Goal: Task Accomplishment & Management: Use online tool/utility

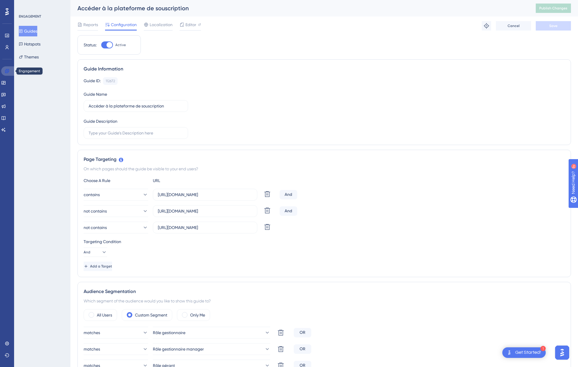
click at [5, 70] on icon at bounding box center [7, 71] width 4 height 4
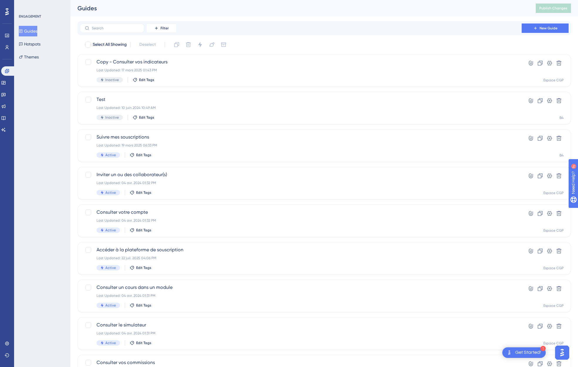
click at [45, 96] on div "ENGAGEMENT Guides Hotspots Themes" at bounding box center [42, 183] width 56 height 367
click at [545, 28] on span "New Guide" at bounding box center [549, 28] width 18 height 5
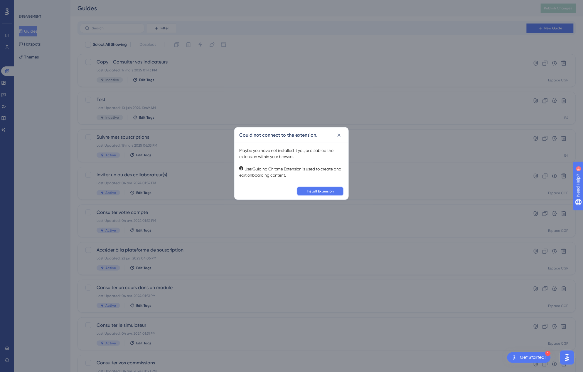
click at [328, 189] on span "Install Extension" at bounding box center [320, 191] width 27 height 5
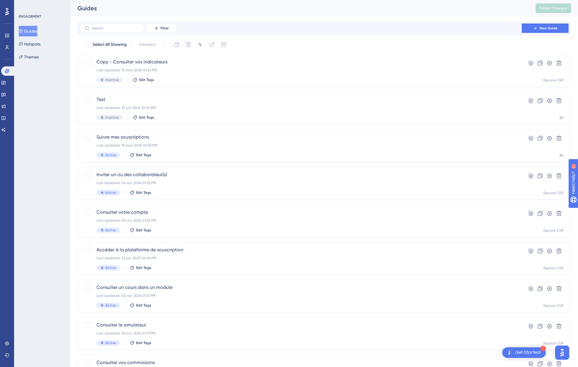
click at [511, 7] on div "Guides" at bounding box center [299, 8] width 444 height 8
click at [403, 21] on div "Filter New Guide" at bounding box center [324, 28] width 494 height 14
click at [546, 28] on span "New Guide" at bounding box center [549, 28] width 18 height 5
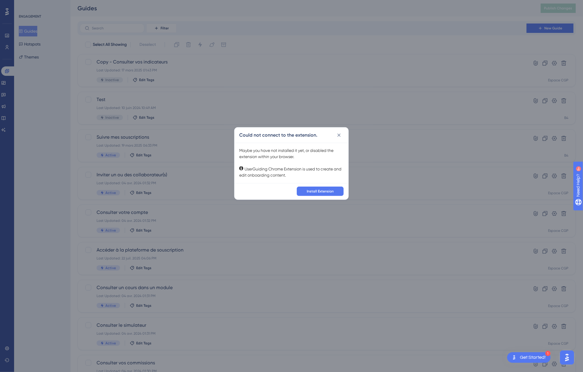
click at [313, 170] on div "Maybe you have not installed it yet, or disabled the extension within your brow…" at bounding box center [291, 162] width 104 height 31
click at [337, 137] on icon at bounding box center [339, 135] width 6 height 6
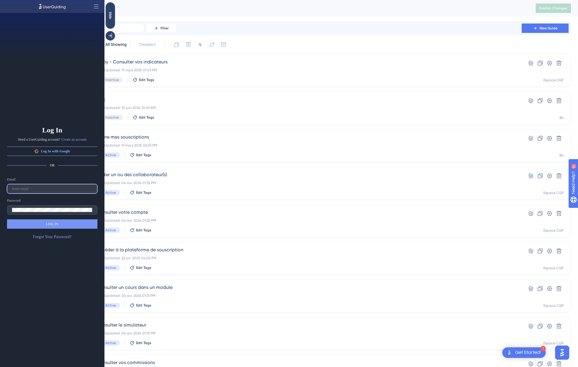
click at [49, 189] on input "text" at bounding box center [52, 189] width 80 height 4
click at [53, 189] on input "text" at bounding box center [52, 189] width 80 height 4
click at [31, 189] on input "text" at bounding box center [52, 189] width 80 height 4
paste input "ruben.journo-ext@altaroc.pe"
type input "ruben.journo-ext@altaroc.pe"
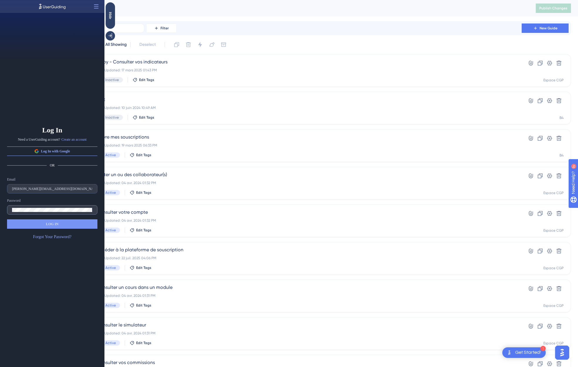
click at [71, 206] on label at bounding box center [52, 209] width 90 height 9
click at [65, 225] on button "LOG IN" at bounding box center [52, 223] width 90 height 9
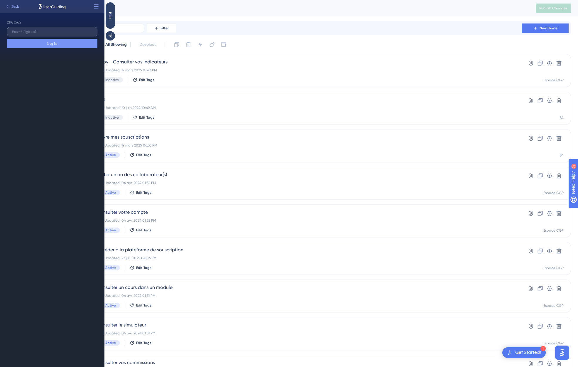
click at [40, 34] on label at bounding box center [52, 31] width 90 height 9
click at [40, 34] on input "text" at bounding box center [52, 32] width 80 height 4
click at [40, 33] on input "text" at bounding box center [52, 32] width 80 height 4
type input "092649"
click at [63, 43] on button "Log In" at bounding box center [52, 43] width 90 height 9
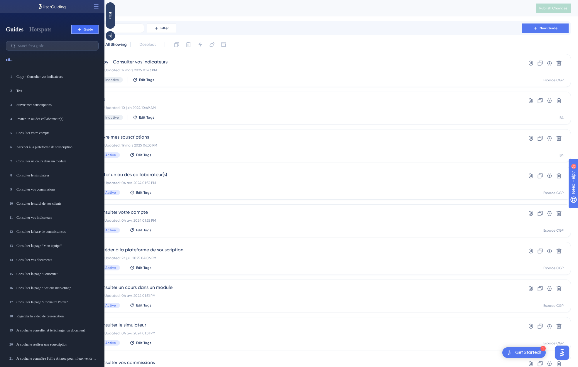
click at [84, 27] on span "Guide" at bounding box center [88, 29] width 9 height 5
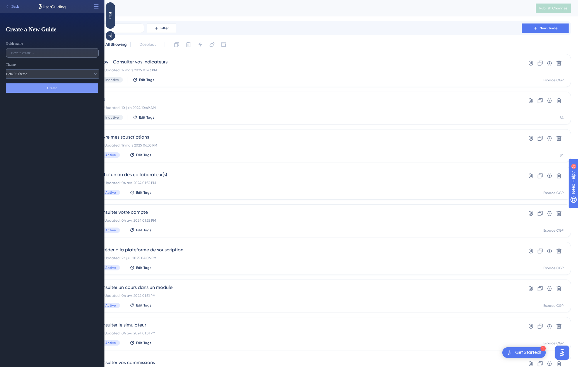
click at [60, 52] on input "text" at bounding box center [52, 53] width 83 height 4
click at [94, 72] on button "Default Theme" at bounding box center [52, 73] width 93 height 9
click at [81, 87] on div "Altaroc Theme Altaroc Theme" at bounding box center [52, 88] width 87 height 9
click at [51, 52] on input "text" at bounding box center [52, 53] width 83 height 4
type input "Testing"
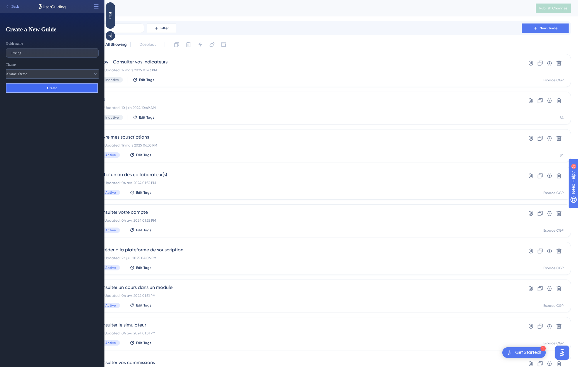
click at [67, 87] on button "Create" at bounding box center [52, 87] width 92 height 9
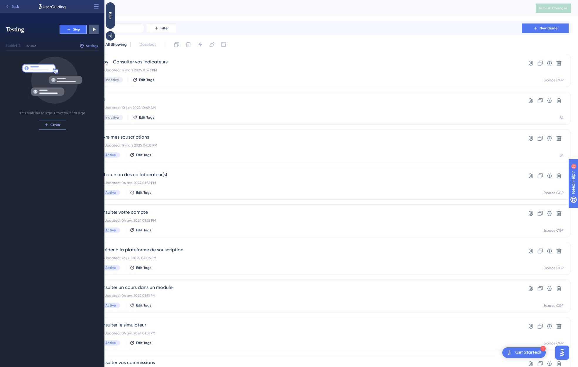
click at [71, 29] on icon at bounding box center [69, 29] width 5 height 5
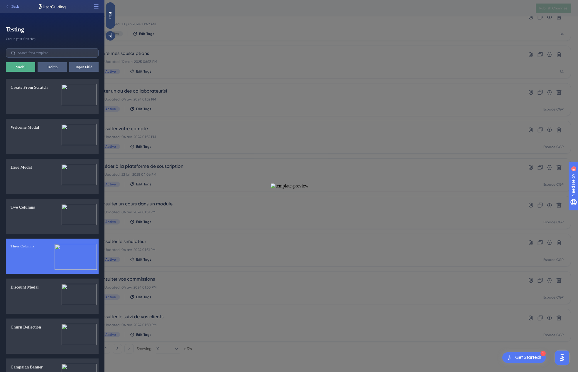
scroll to position [48, 0]
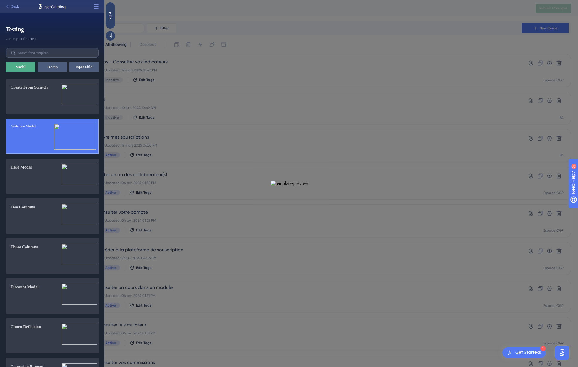
click at [41, 136] on button "Welcome Modal" at bounding box center [52, 136] width 93 height 35
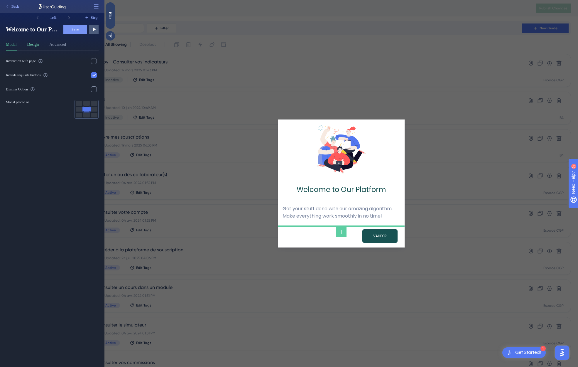
click at [30, 42] on button "Design" at bounding box center [33, 45] width 12 height 9
click at [57, 43] on button "Advanced" at bounding box center [57, 45] width 17 height 9
click at [12, 43] on button "Modal" at bounding box center [11, 45] width 11 height 9
click at [329, 190] on div "Welcome to Our Platform" at bounding box center [341, 189] width 117 height 11
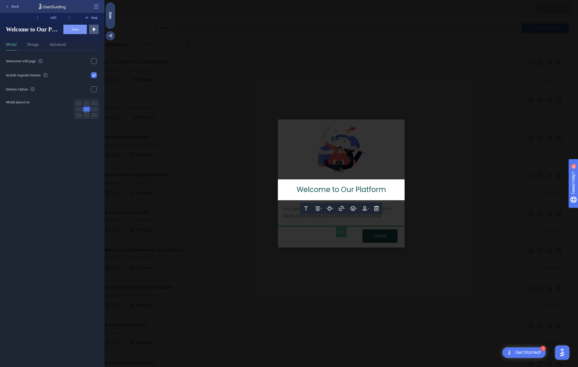
click at [365, 190] on span "Welcome to Our Platform" at bounding box center [342, 190] width 90 height 10
drag, startPoint x: 386, startPoint y: 190, endPoint x: 299, endPoint y: 191, distance: 86.9
click at [299, 191] on span "Welcome to Our Platform" at bounding box center [342, 190] width 90 height 10
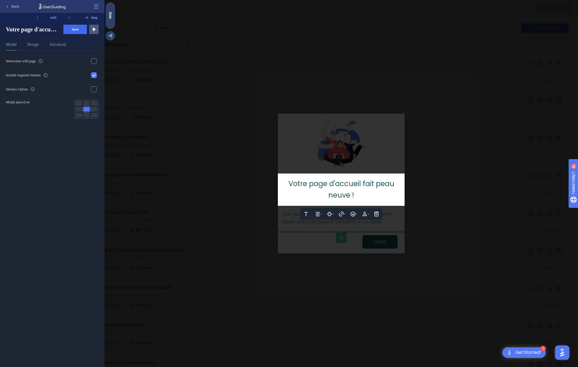
click at [389, 163] on div at bounding box center [341, 183] width 474 height 367
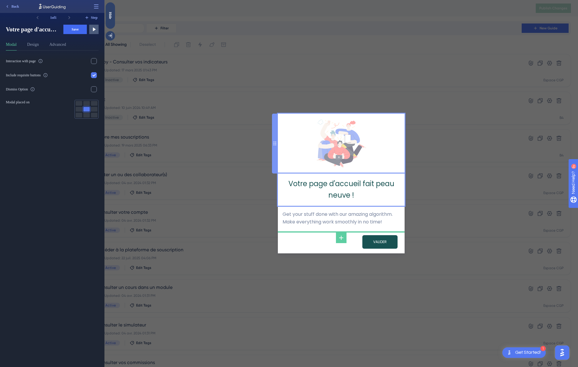
click at [338, 146] on img at bounding box center [342, 143] width 50 height 48
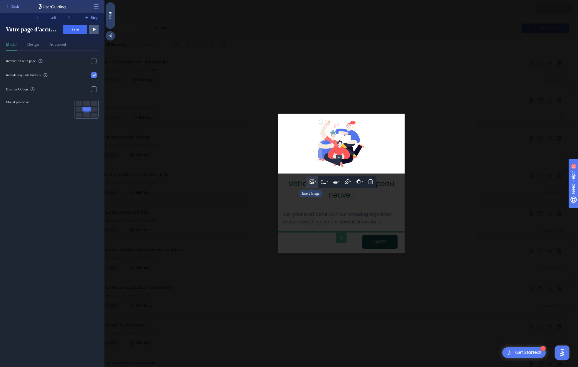
click at [312, 183] on icon at bounding box center [312, 182] width 6 height 6
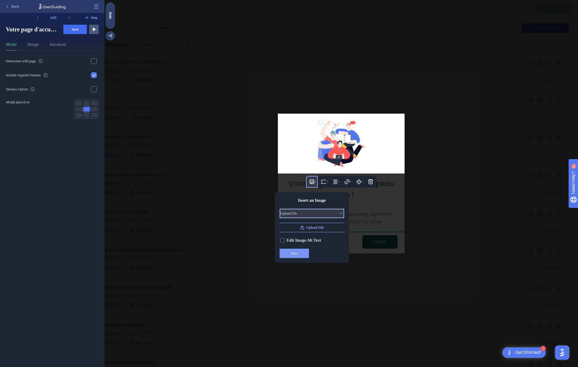
click at [339, 213] on icon at bounding box center [341, 213] width 6 height 6
click at [323, 234] on div "Image URL Image URL" at bounding box center [311, 236] width 59 height 9
click at [339, 213] on icon at bounding box center [340, 213] width 3 height 2
click at [324, 227] on div "Upload File Upload File" at bounding box center [311, 227] width 59 height 9
click at [337, 200] on div "Insert an Image" at bounding box center [312, 200] width 65 height 7
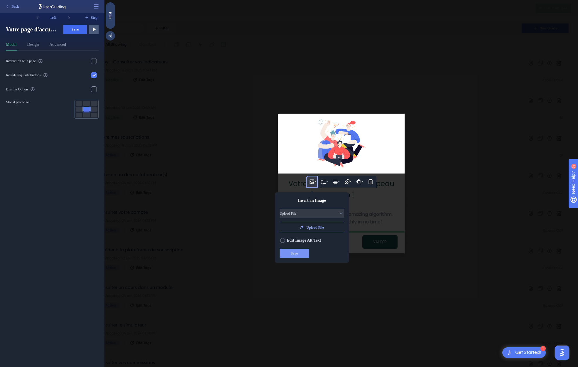
click at [358, 200] on div at bounding box center [341, 183] width 474 height 367
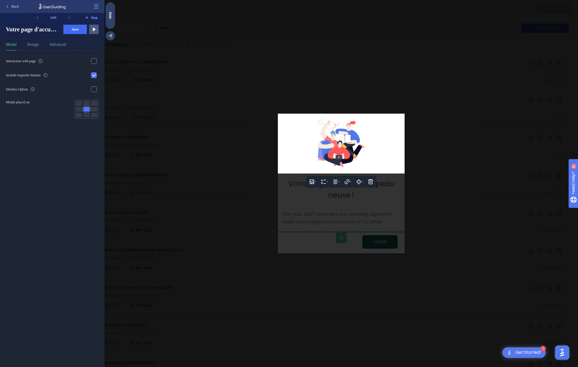
click at [380, 197] on div at bounding box center [341, 183] width 474 height 367
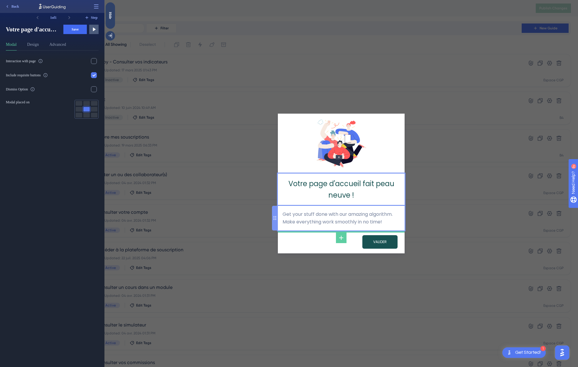
click at [354, 219] on div "Get your stuff done with our amazing algorithm. Make everything work smoothly i…" at bounding box center [341, 217] width 117 height 15
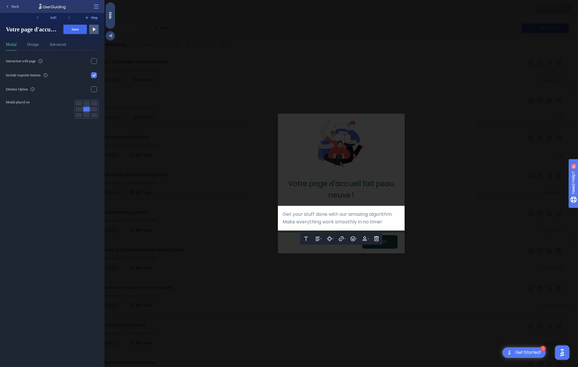
click at [358, 216] on span "Get your stuff done with our amazing algorithm." at bounding box center [338, 214] width 110 height 7
click at [385, 222] on div "Make everything work smoothly in no time!" at bounding box center [341, 222] width 117 height 8
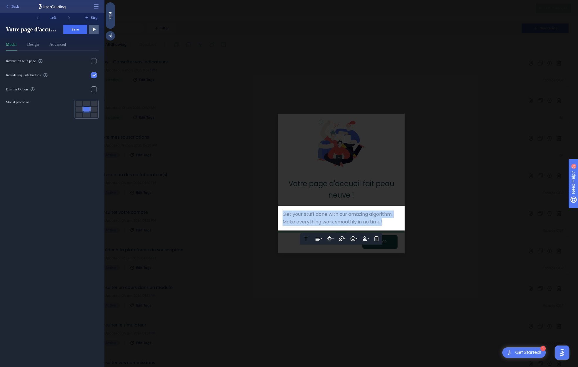
drag, startPoint x: 388, startPoint y: 222, endPoint x: 287, endPoint y: 217, distance: 101.4
click at [284, 217] on div "Get your stuff done with our amazing algorithm. Make everything work smoothly i…" at bounding box center [341, 217] width 117 height 15
click at [358, 193] on div at bounding box center [341, 183] width 474 height 367
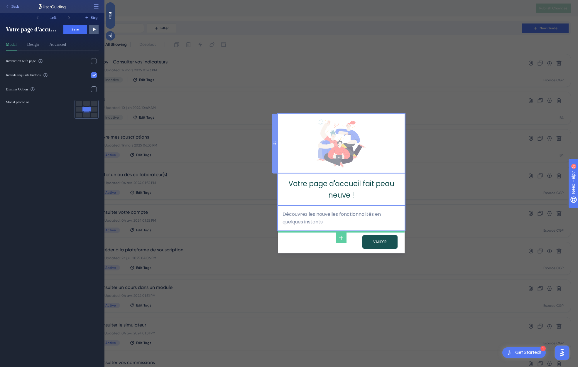
click at [346, 154] on img at bounding box center [342, 143] width 50 height 48
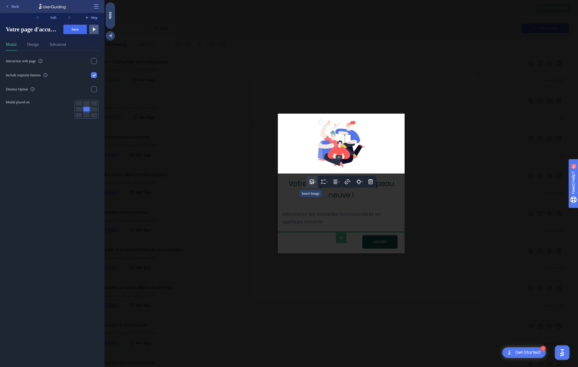
click at [314, 184] on icon at bounding box center [312, 182] width 6 height 6
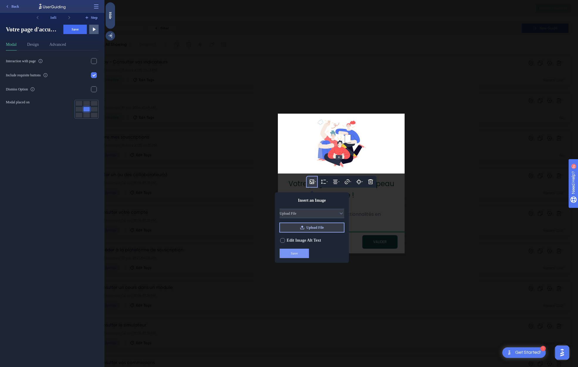
click at [322, 225] on span "Upload File" at bounding box center [315, 227] width 18 height 5
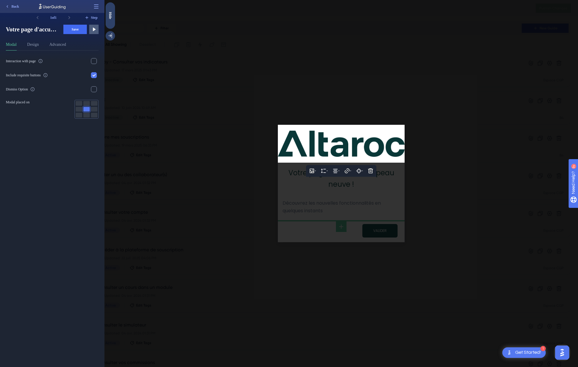
click at [371, 194] on div at bounding box center [341, 183] width 474 height 367
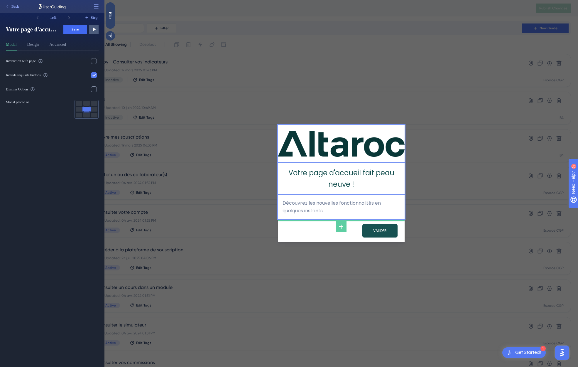
click at [50, 168] on div "Interaction with page Include requisite buttons Dismiss Option Modal placed on" at bounding box center [54, 208] width 97 height 316
click at [74, 31] on span "Save" at bounding box center [75, 29] width 7 height 5
click at [281, 25] on div "Votre page d'accueil fait peau neuve ! Découvrez les nouvelles fonctionnalités …" at bounding box center [341, 183] width 127 height 367
click at [109, 16] on div "Hide" at bounding box center [110, 15] width 9 height 7
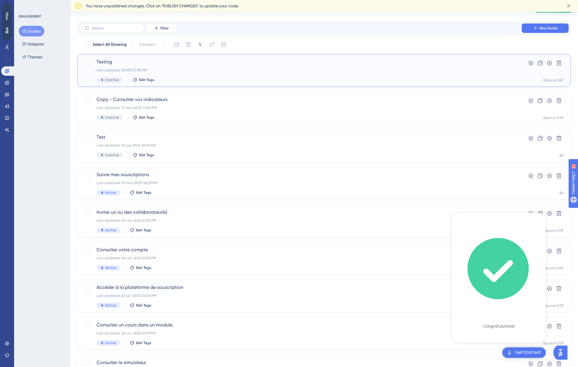
click at [235, 68] on div "Last Updated: 06 oct. 2025 03:30 PM" at bounding box center [301, 70] width 408 height 5
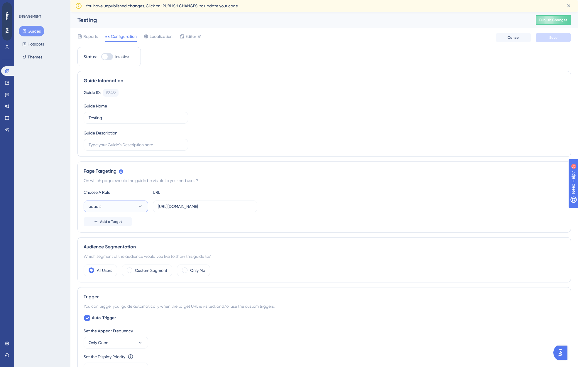
click at [143, 209] on icon at bounding box center [140, 206] width 6 height 6
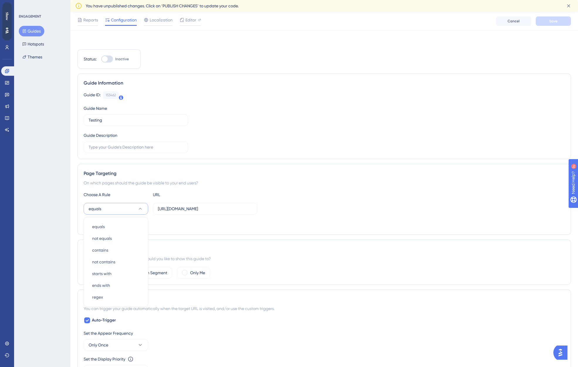
scroll to position [76, 0]
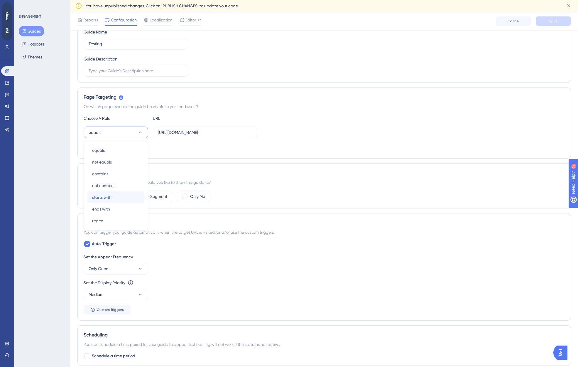
click at [119, 197] on div "starts with starts with" at bounding box center [116, 197] width 48 height 12
click at [237, 134] on input "https://panel.userguiding.com/guides" at bounding box center [205, 132] width 94 height 6
drag, startPoint x: 249, startPoint y: 134, endPoint x: 144, endPoint y: 136, distance: 105.1
click at [144, 135] on div "starts with https://panel.userguiding.com/guides" at bounding box center [171, 132] width 174 height 12
paste input "50049307-f55d-4f15-8d0c-bbf2cc0a580c-staging.weweb-preview.io/"
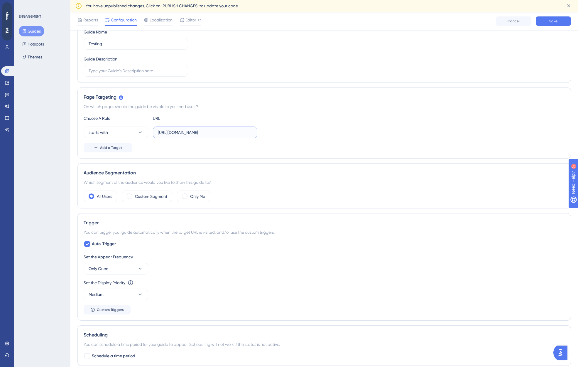
scroll to position [0, 54]
type input "https://50049307-f55d-4f15-8d0c-bbf2cc0a580c-staging.weweb-preview.io/"
click at [312, 129] on div "starts with https://50049307-f55d-4f15-8d0c-bbf2cc0a580c-staging.weweb-preview.…" at bounding box center [324, 132] width 481 height 12
click at [118, 148] on span "Add a Target" at bounding box center [111, 147] width 22 height 5
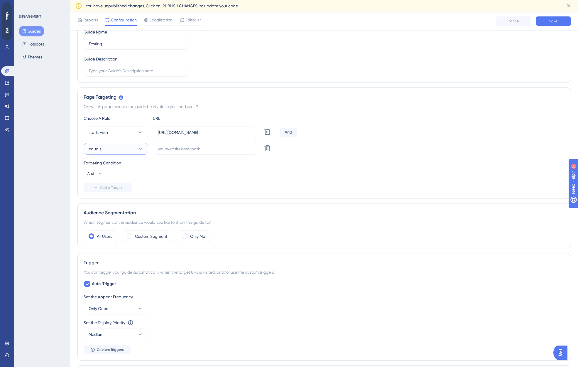
click at [144, 148] on button "equals" at bounding box center [116, 149] width 65 height 12
click at [113, 201] on span "not contains" at bounding box center [103, 201] width 23 height 7
click at [181, 148] on input "text" at bounding box center [205, 149] width 94 height 6
type input "validate"
click at [114, 187] on span "Add a Target" at bounding box center [111, 187] width 22 height 5
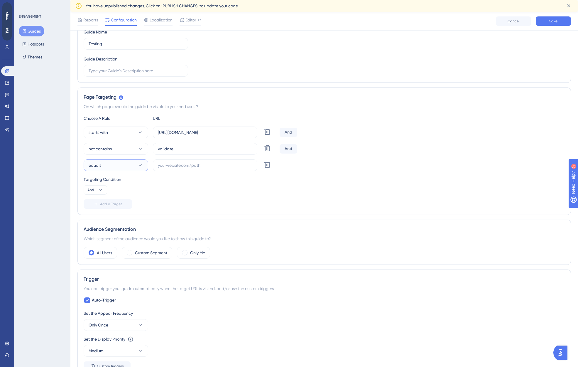
click at [142, 166] on icon at bounding box center [140, 165] width 6 height 6
click at [117, 217] on div "not contains not contains" at bounding box center [116, 218] width 48 height 12
click at [179, 162] on input "text" at bounding box center [205, 165] width 94 height 6
type input "log_in"
click at [233, 187] on div "Targeting Condition And" at bounding box center [324, 185] width 481 height 19
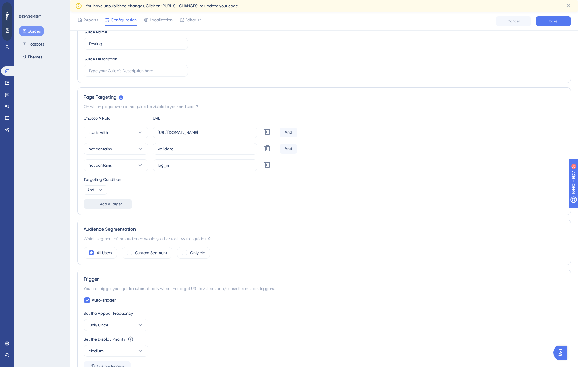
click at [123, 203] on button "Add a Target" at bounding box center [108, 203] width 48 height 9
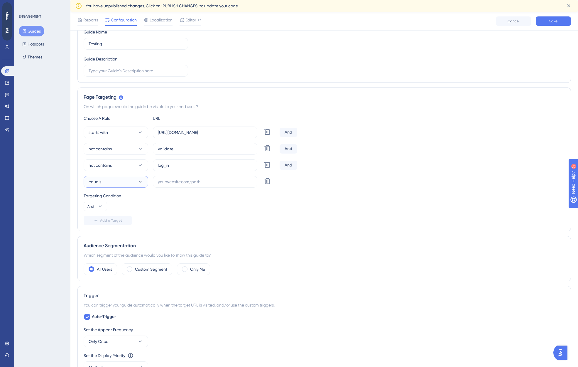
click at [141, 182] on icon at bounding box center [140, 182] width 6 height 6
click at [125, 222] on div "contains contains" at bounding box center [116, 223] width 48 height 12
click at [200, 182] on input "text" at bounding box center [205, 181] width 94 height 6
type input "homepage"
click at [280, 205] on div "Targeting Condition And" at bounding box center [324, 201] width 481 height 19
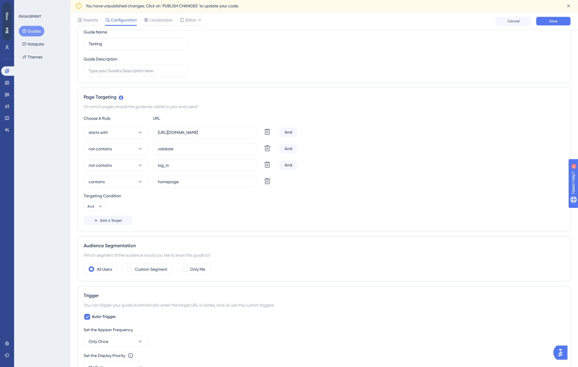
click at [559, 21] on button "Save" at bounding box center [553, 20] width 35 height 9
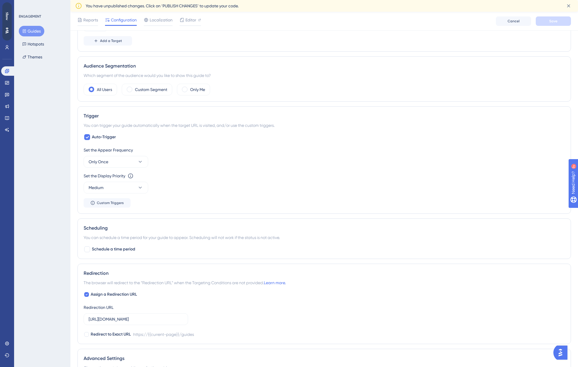
scroll to position [272, 0]
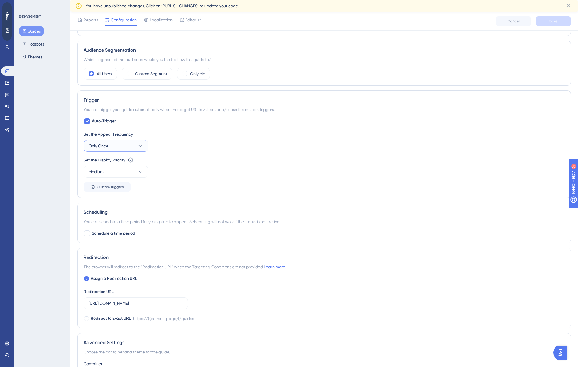
click at [142, 146] on icon at bounding box center [140, 146] width 6 height 6
click at [238, 146] on div "Set the Appear Frequency Only Once Only Once Only Once Once in a Session Once i…" at bounding box center [324, 141] width 481 height 21
click at [222, 146] on div "Set the Appear Frequency Only Once" at bounding box center [324, 141] width 481 height 21
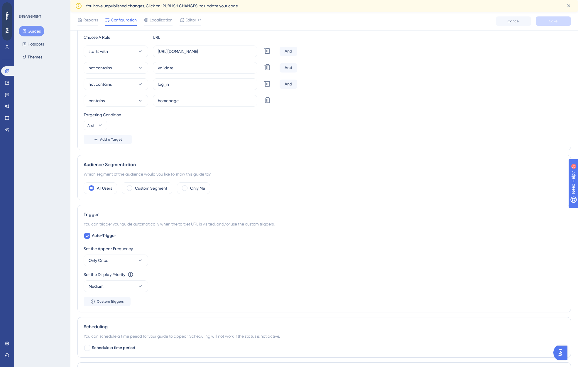
scroll to position [82, 0]
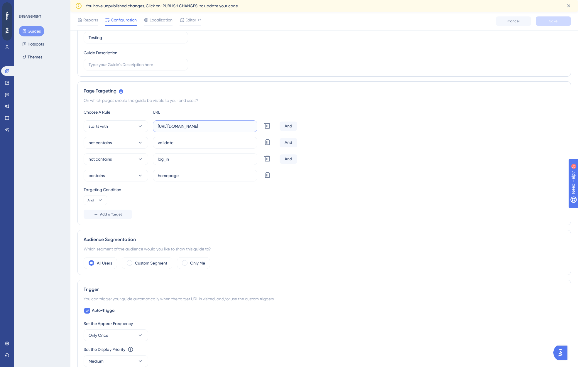
click at [201, 126] on input "https://50049307-f55d-4f15-8d0c-bbf2cc0a580c-staging.weweb-preview.io/" at bounding box center [205, 126] width 94 height 6
click at [207, 124] on input "https://50049307-f55d-4f15-8d0c-bbf2cc0a580c-staging.weweb-preview.io/" at bounding box center [205, 126] width 94 height 6
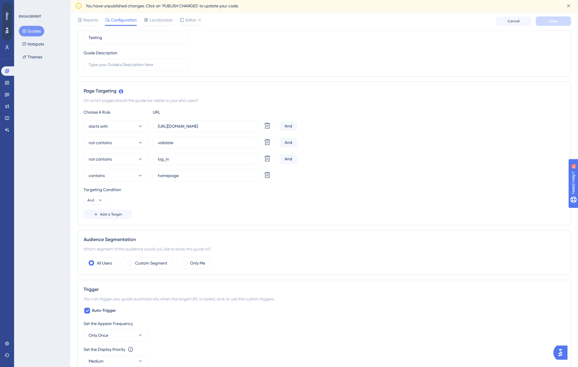
click at [217, 207] on div "Choose A Rule URL starts with https://50049307-f55d-4f15-8d0c-bbf2cc0a580c-stag…" at bounding box center [324, 164] width 481 height 110
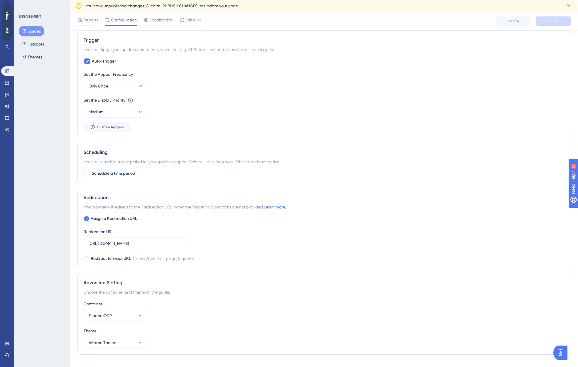
scroll to position [343, 0]
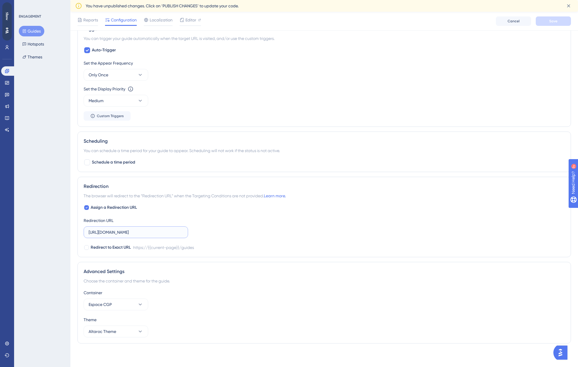
drag, startPoint x: 172, startPoint y: 229, endPoint x: 55, endPoint y: 231, distance: 117.1
click at [70, 231] on div "Performance Users Engagement Widgets Feedback Product Updates Knowledge Base AI…" at bounding box center [324, 13] width 508 height 688
paste input "50049307-f55d-4f15-8d0c-bbf2cc0a580c-staging.weweb-preview.io/"
type input "https://50049307-f55d-4f15-8d0c-bbf2cc0a580c-staging.weweb-preview.io/"
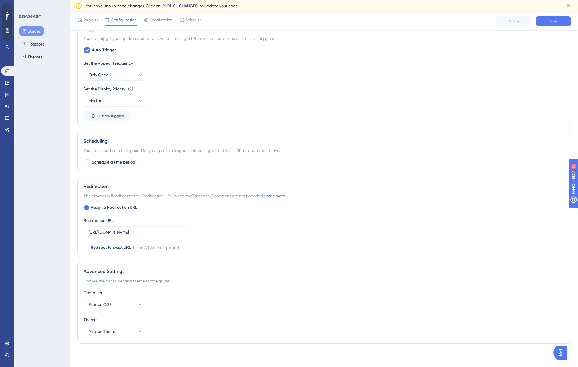
click at [295, 229] on div "Assign a Redirection URL Redirection URL https://50049307-f55d-4f15-8d0c-bbf2cc…" at bounding box center [324, 227] width 481 height 47
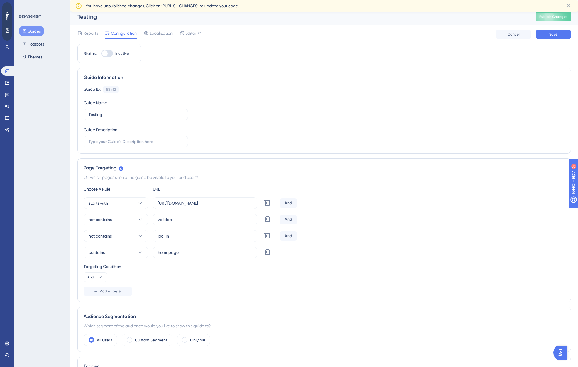
scroll to position [0, 0]
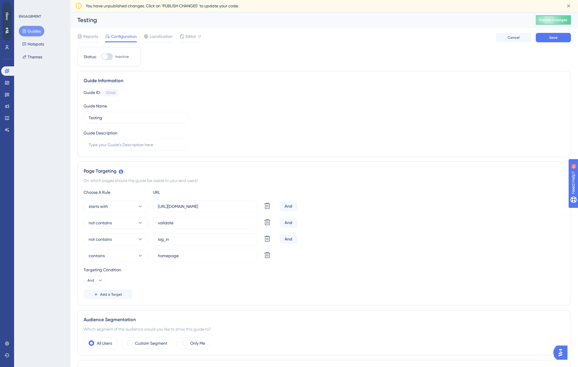
click at [317, 136] on div "Guide ID: 153462 Copy Guide Name Testing Guide Description" at bounding box center [324, 120] width 481 height 62
click at [556, 34] on button "Save" at bounding box center [553, 37] width 35 height 9
click at [395, 247] on div "starts with https://50049307-f55d-4f15-8d0c-bbf2cc0a580c-staging.weweb-preview.…" at bounding box center [324, 230] width 481 height 61
click at [391, 246] on div "starts with https://50049307-f55d-4f15-8d0c-bbf2cc0a580c-staging.weweb-preview.…" at bounding box center [324, 230] width 481 height 61
click at [389, 248] on div "starts with https://50049307-f55d-4f15-8d0c-bbf2cc0a580c-staging.weweb-preview.…" at bounding box center [324, 230] width 481 height 61
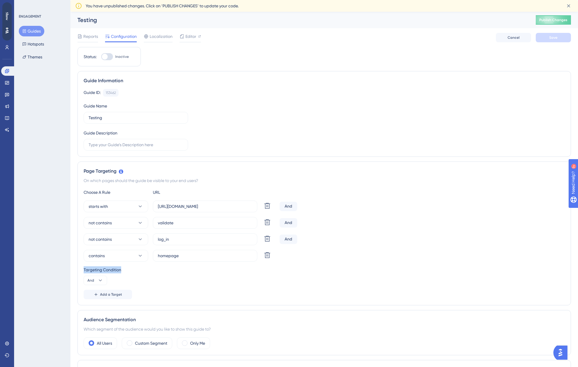
click at [391, 264] on div "Choose A Rule URL starts with https://50049307-f55d-4f15-8d0c-bbf2cc0a580c-stag…" at bounding box center [324, 244] width 481 height 110
click at [393, 253] on div "contains homepage Delete" at bounding box center [324, 256] width 481 height 12
click at [394, 255] on div "contains homepage Delete" at bounding box center [324, 256] width 481 height 12
click at [395, 258] on div "contains homepage Delete" at bounding box center [324, 256] width 481 height 12
click at [397, 258] on div "contains homepage Delete" at bounding box center [324, 256] width 481 height 12
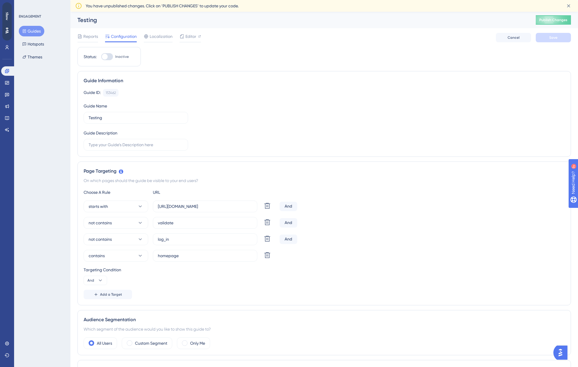
click at [395, 262] on div "Choose A Rule URL starts with https://50049307-f55d-4f15-8d0c-bbf2cc0a580c-stag…" at bounding box center [324, 244] width 481 height 110
click at [394, 125] on div "Guide ID: 153462 Copy Guide Name Testing Guide Description" at bounding box center [324, 120] width 481 height 62
click at [157, 35] on span "Localization" at bounding box center [161, 36] width 23 height 7
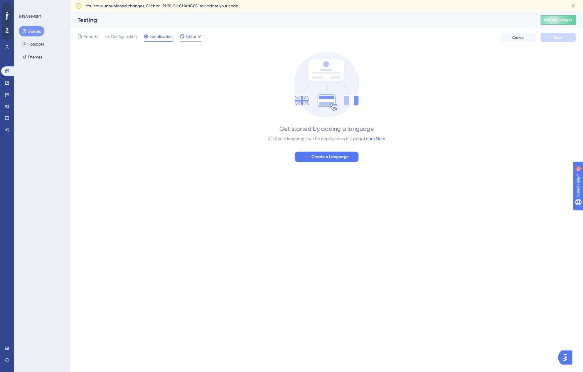
click at [189, 37] on span "Editor" at bounding box center [190, 36] width 11 height 7
